Goal: Information Seeking & Learning: Find contact information

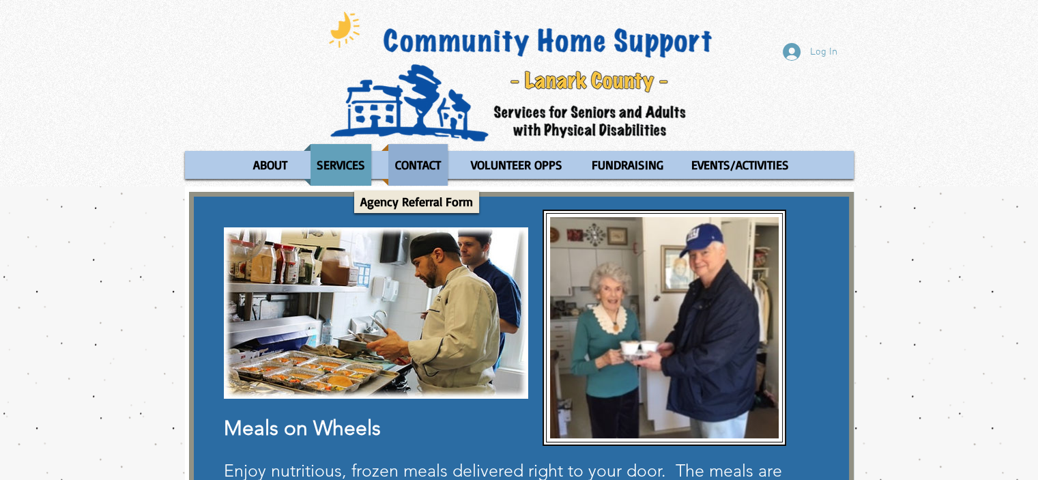
click at [417, 165] on p "CONTACT" at bounding box center [418, 165] width 58 height 42
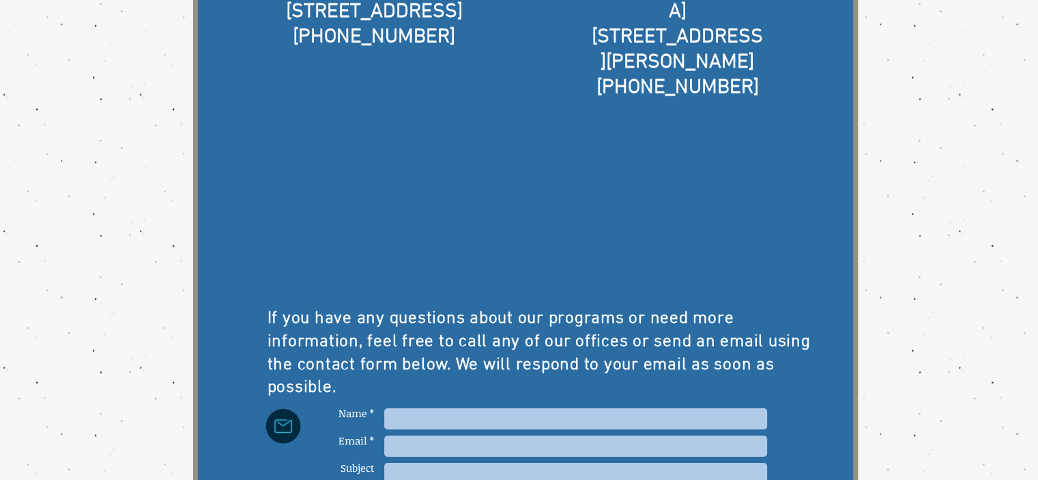
scroll to position [273, 0]
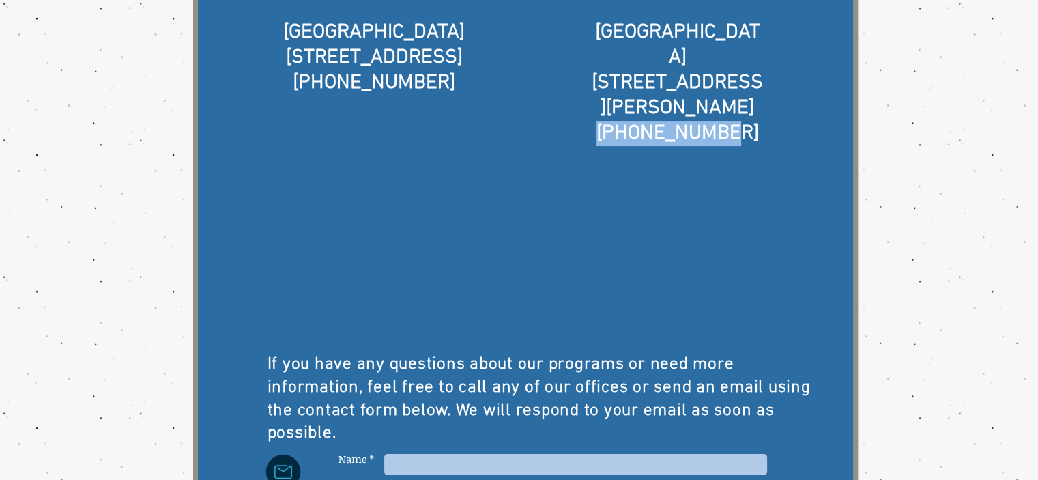
drag, startPoint x: 737, startPoint y: 75, endPoint x: 617, endPoint y: 75, distance: 120.1
click at [617, 121] on span "613-283-6745" at bounding box center [677, 133] width 162 height 25
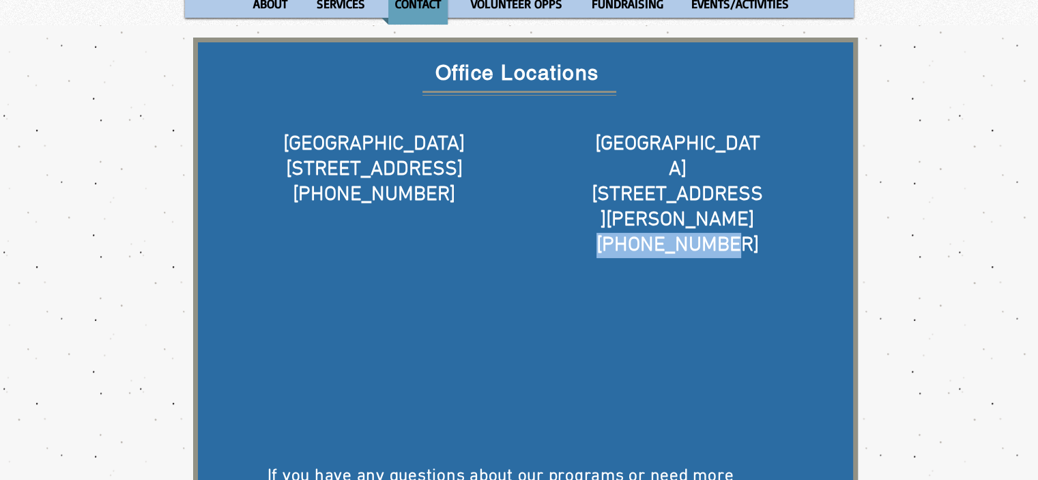
scroll to position [156, 0]
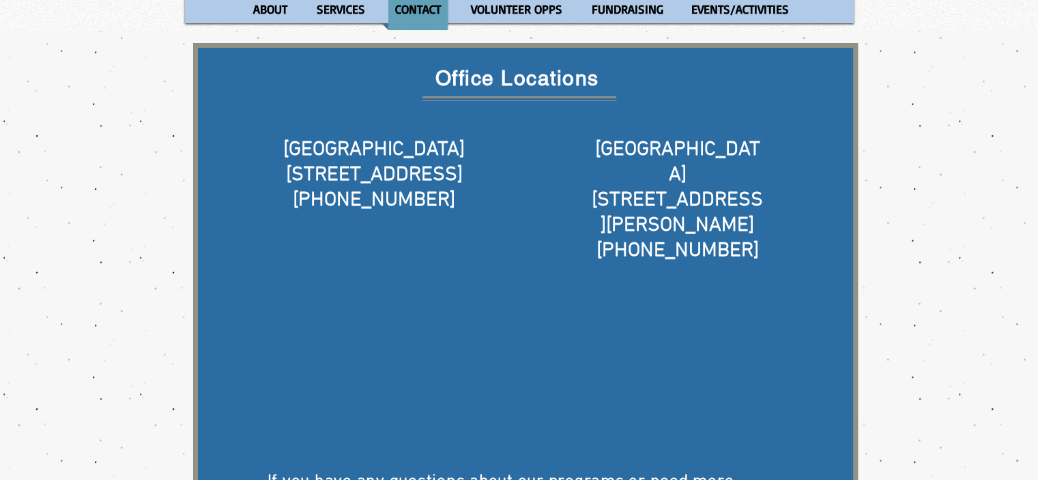
click at [816, 138] on div "main content" at bounding box center [525, 421] width 664 height 756
drag, startPoint x: 735, startPoint y: 188, endPoint x: 608, endPoint y: 197, distance: 127.2
click at [608, 238] on h5 "613-283-6745" at bounding box center [677, 250] width 175 height 25
